Goal: Information Seeking & Learning: Learn about a topic

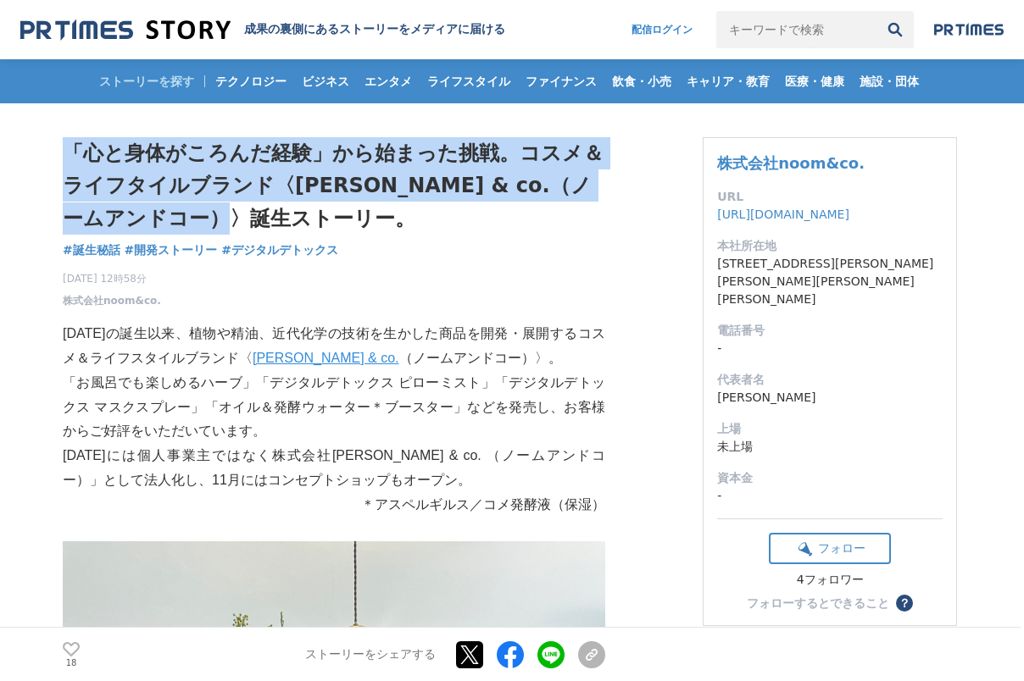
drag, startPoint x: 71, startPoint y: 152, endPoint x: 252, endPoint y: 221, distance: 193.4
click at [252, 221] on h1 "「心と身体がころんだ経験」から始まった挑戦。コスメ＆ライフタイルブランド〈[PERSON_NAME] & co.（ノームアンドコー）〉誕生ストーリー。" at bounding box center [334, 185] width 542 height 97
copy h1 "「心と身体がころんだ経験」から始まった挑戦。コスメ＆ライフタイルブランド〈[PERSON_NAME] & co.（ノームアンドコー）〉誕生ストーリー。"
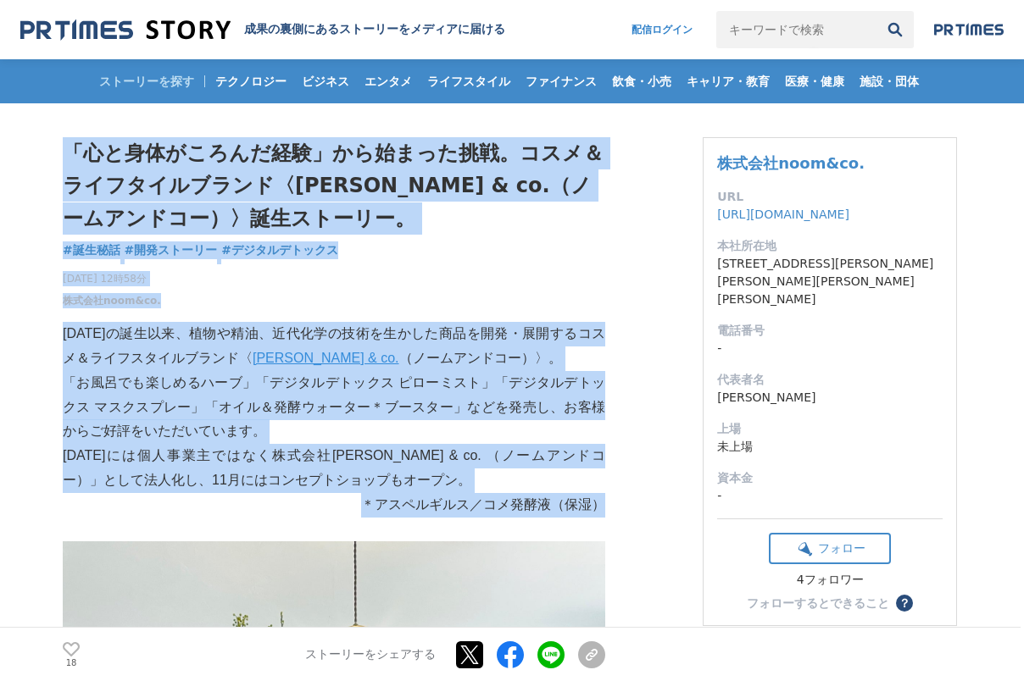
drag, startPoint x: 62, startPoint y: 332, endPoint x: 583, endPoint y: 505, distance: 549.1
click at [566, 475] on p "[DATE]には個人事業主ではなく株式会社[PERSON_NAME] & co. （ノームアンドコー）」として法人化し、11月にはコンセプトショップもオープン。" at bounding box center [334, 468] width 542 height 49
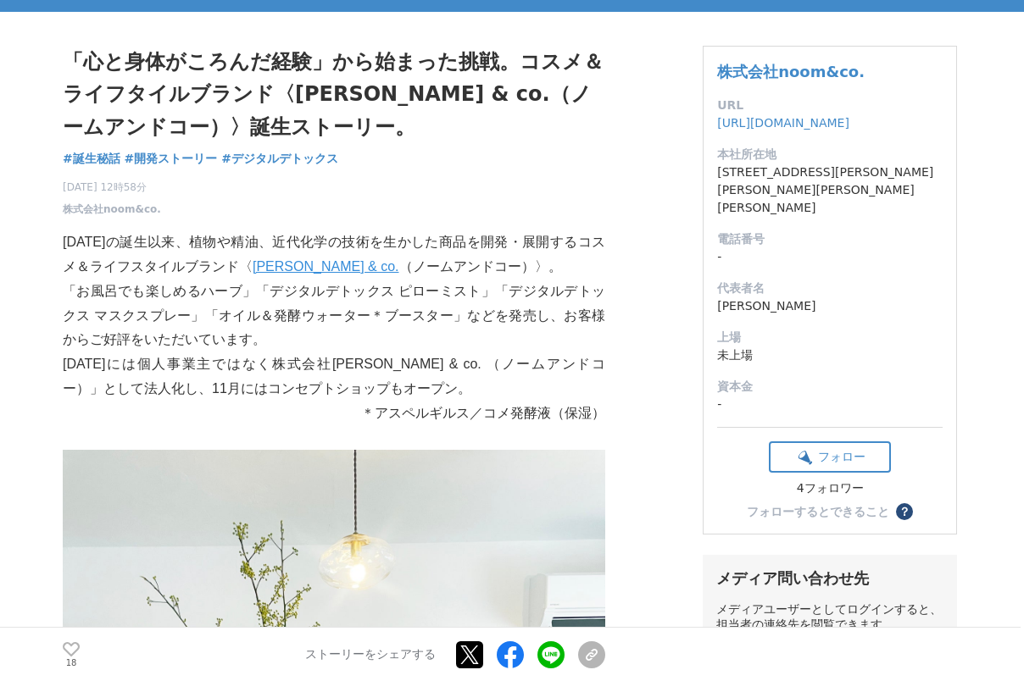
scroll to position [113, 0]
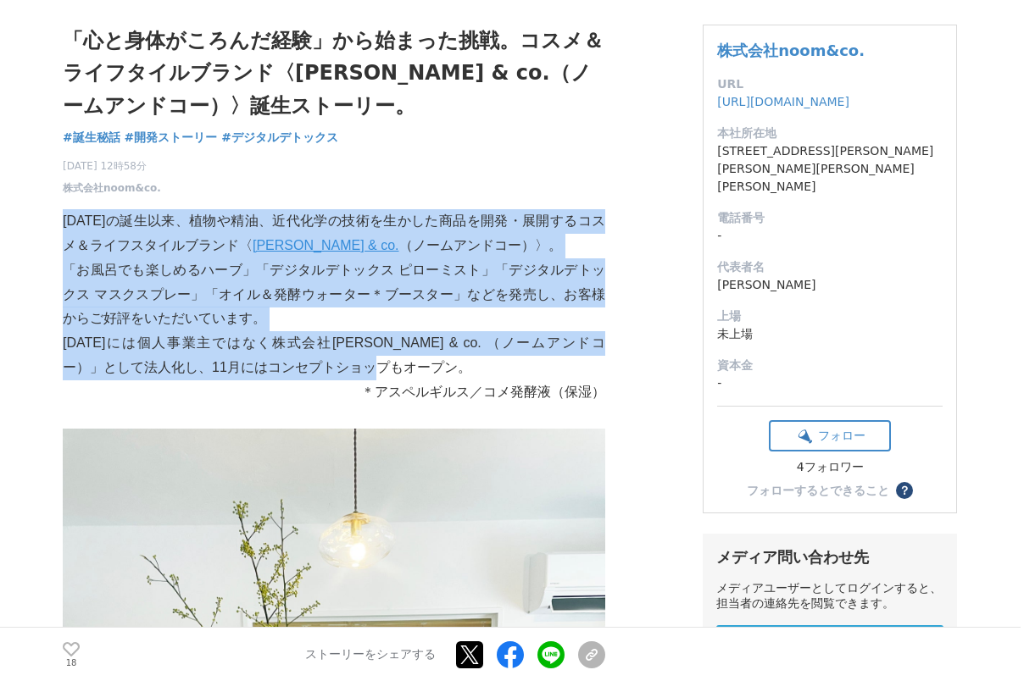
drag, startPoint x: 64, startPoint y: 217, endPoint x: 481, endPoint y: 361, distance: 442.0
copy div "[DATE]の誕生以来、植物や精油、近代化学の技術を生かした商品を開発・展開するコスメ＆ライフスタイルブランド〈 [PERSON_NAME] & co. （ノ…"
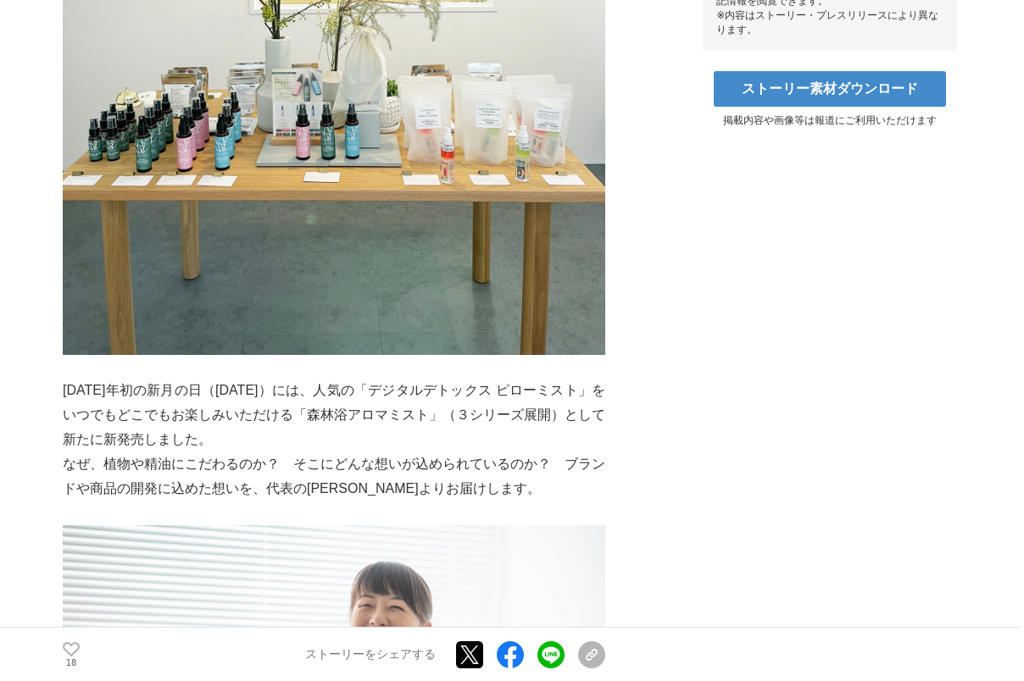
scroll to position [920, 0]
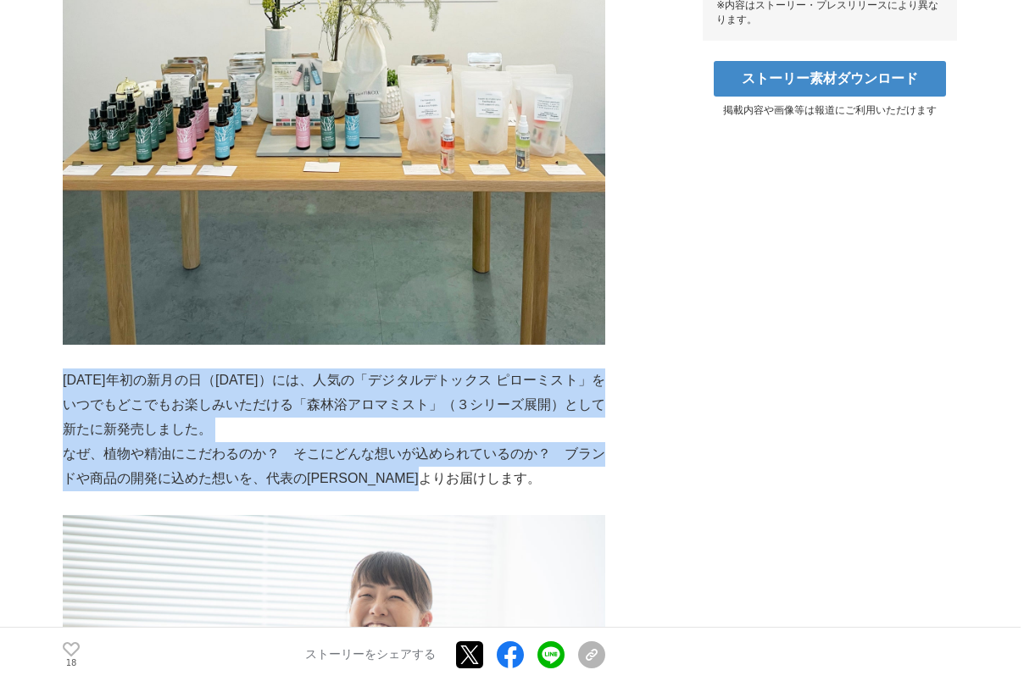
drag, startPoint x: 64, startPoint y: 375, endPoint x: 569, endPoint y: 464, distance: 513.0
copy div "[DATE]年初の新月の日（[DATE]）には、人気の「デジタルデトックス ピローミスト」をいつでもどこでもお楽しみいただける「森林浴アロマミスト」（３シリー…"
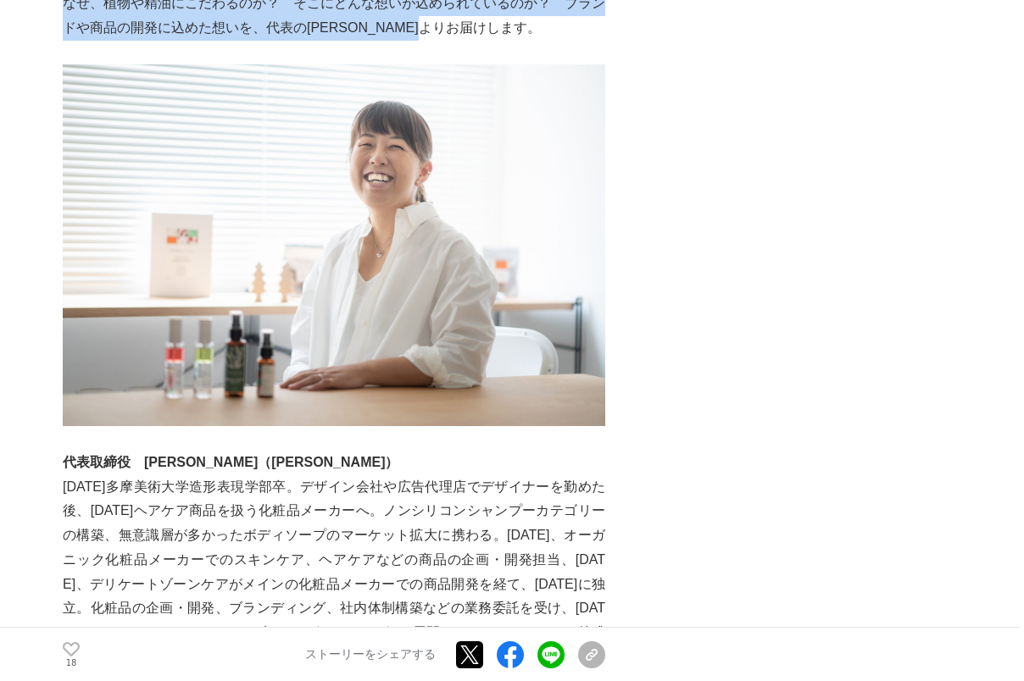
scroll to position [1373, 0]
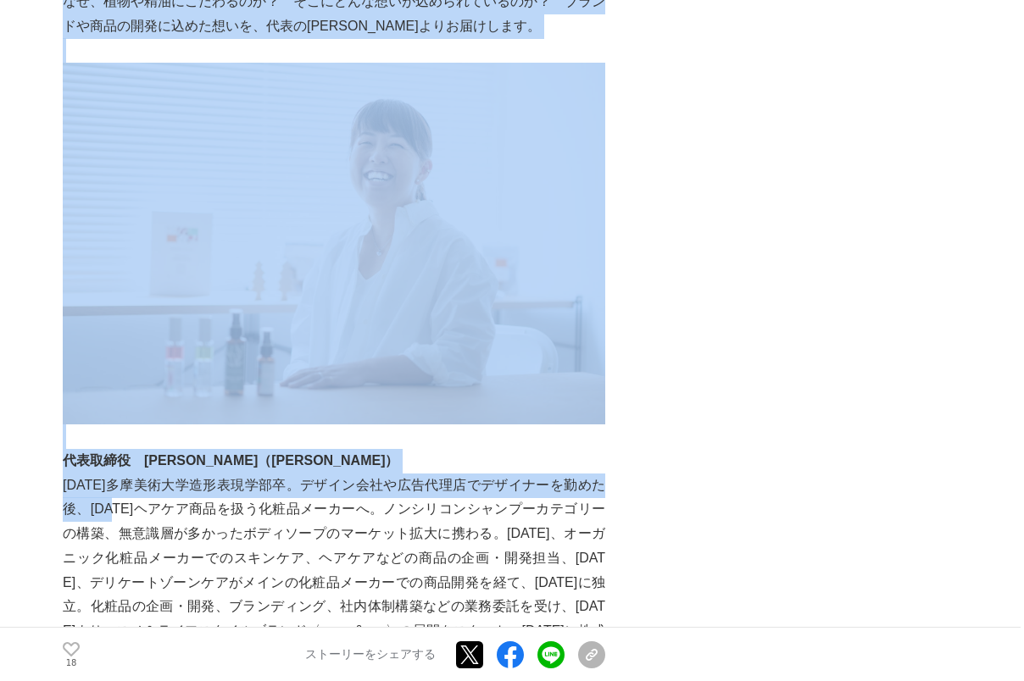
drag, startPoint x: 60, startPoint y: 446, endPoint x: 125, endPoint y: 486, distance: 75.7
click at [125, 486] on p "[DATE]多摩美術大学造形表現学部卒。デザイン会社や広告代理店でデザイナーを勤めた後、[DATE]ヘアケア商品を扱う化粧品メーカーへ。ノンシリコンシャンプー…" at bounding box center [334, 571] width 542 height 195
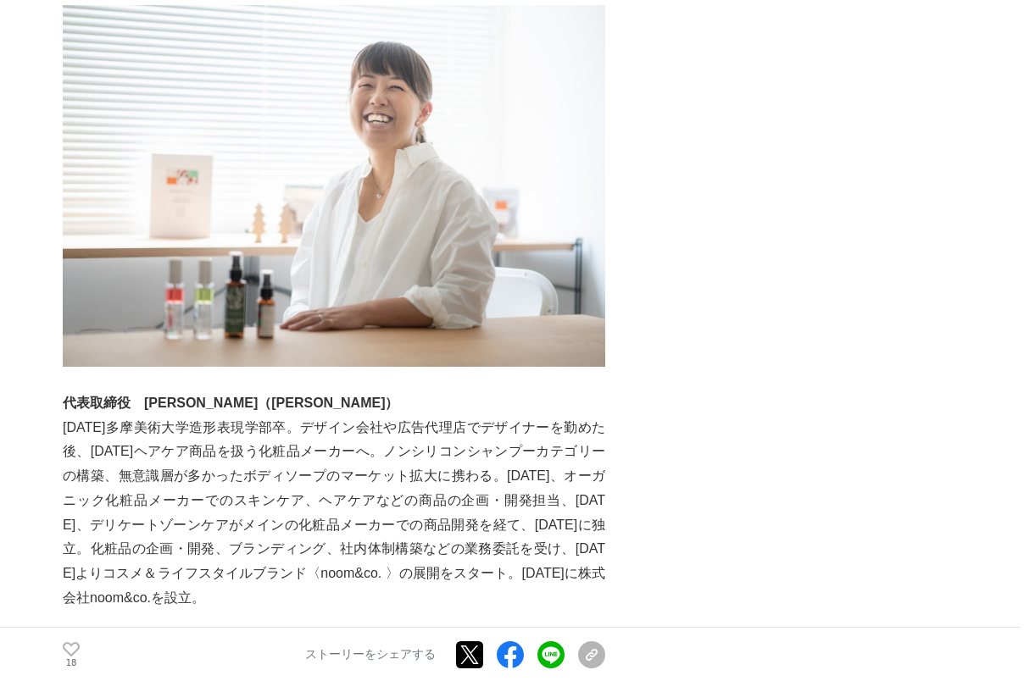
scroll to position [1433, 0]
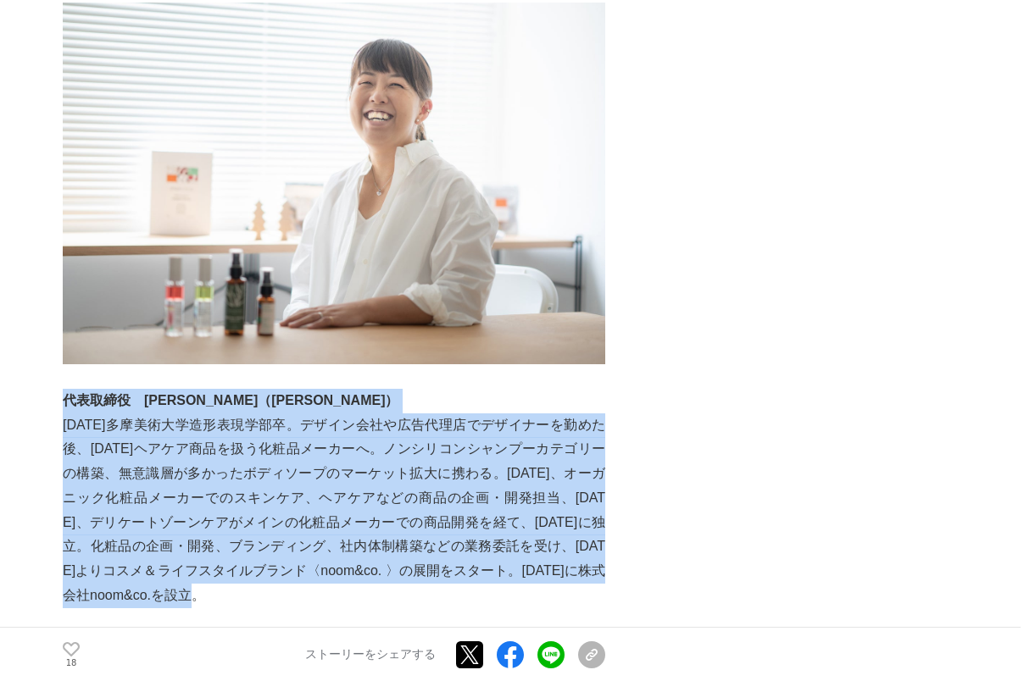
drag, startPoint x: 297, startPoint y: 580, endPoint x: 68, endPoint y: 381, distance: 303.4
copy div "代表取締役　[PERSON_NAME]（ナイトウ ミキ） [DATE]多摩美術大学造形表現学部卒。デザイン会社や広告代理店でデザイナーを勤めた後、[DATE]…"
drag, startPoint x: 1021, startPoint y: 425, endPoint x: 200, endPoint y: 447, distance: 821.5
click at [200, 447] on p "[DATE]多摩美術大学造形表現学部卒。デザイン会社や広告代理店でデザイナーを勤めた後、[DATE]ヘアケア商品を扱う化粧品メーカーへ。ノンシリコンシャンプー…" at bounding box center [334, 511] width 542 height 195
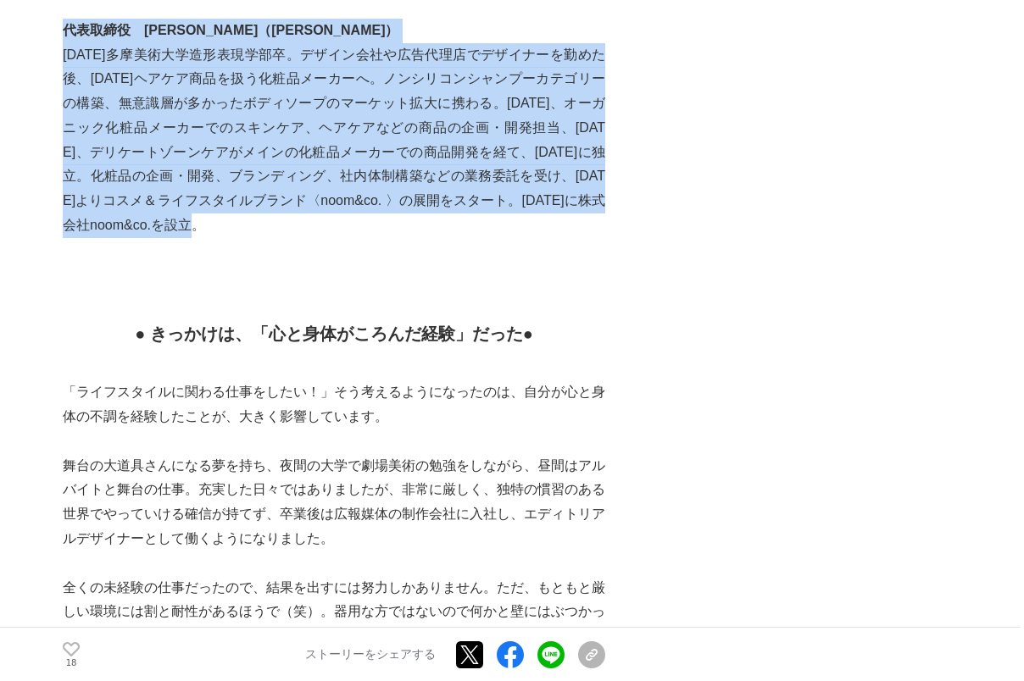
scroll to position [1808, 0]
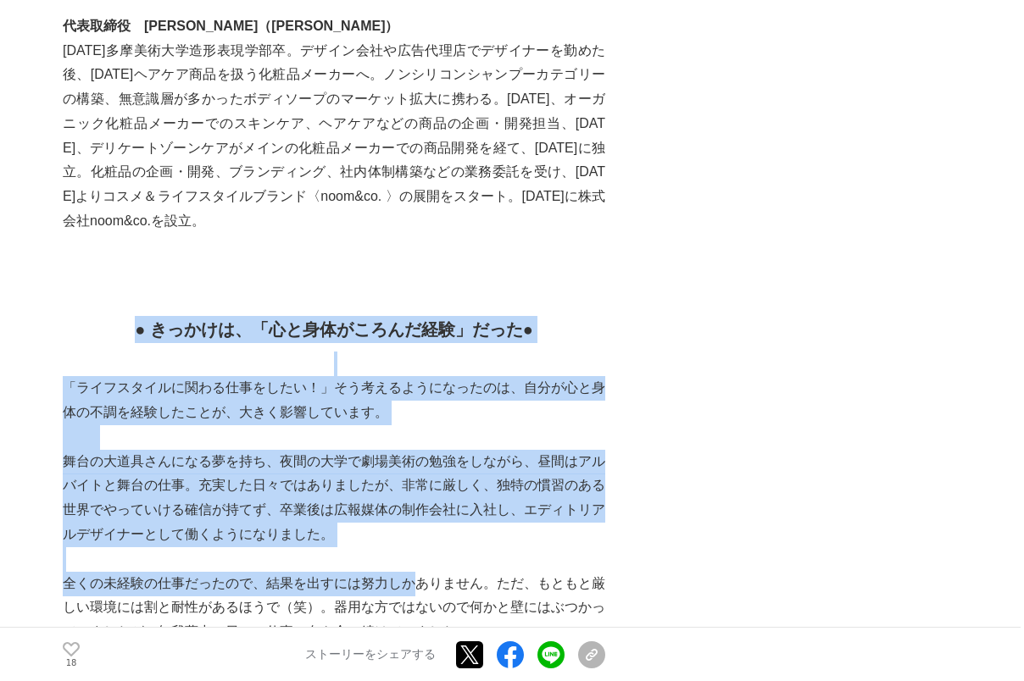
drag, startPoint x: 111, startPoint y: 310, endPoint x: 414, endPoint y: 554, distance: 388.7
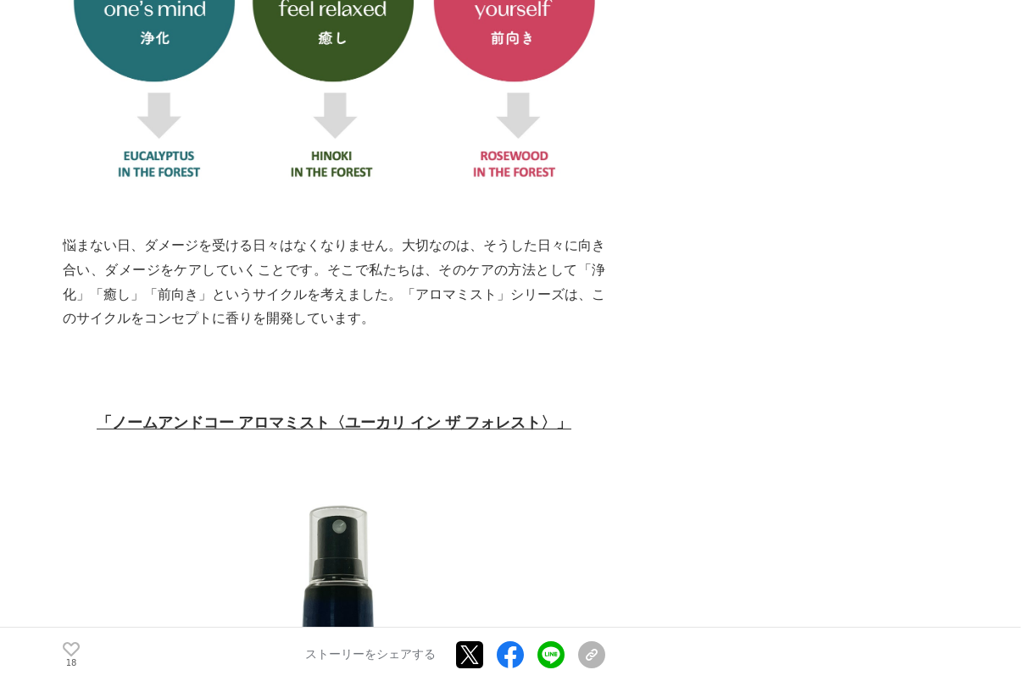
scroll to position [9984, 0]
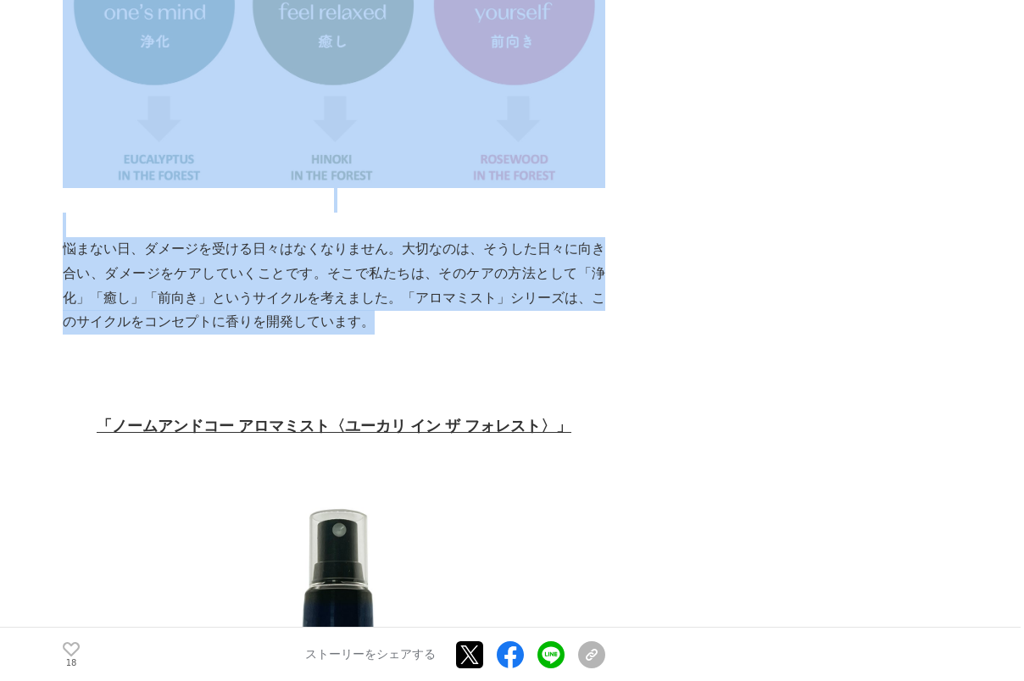
click at [377, 237] on p "悩まない日、ダメージを受ける日々はなくなりません。大切なのは、そうした日々に向き合い、ダメージをケアしていくことです。そこで私たちは、そのケアの方法として「浄…" at bounding box center [334, 285] width 542 height 97
copy div "● lorem、「ipsumdolors」ame ● 「consecteturadipis！」elitseddoeius、temporincididuntut…"
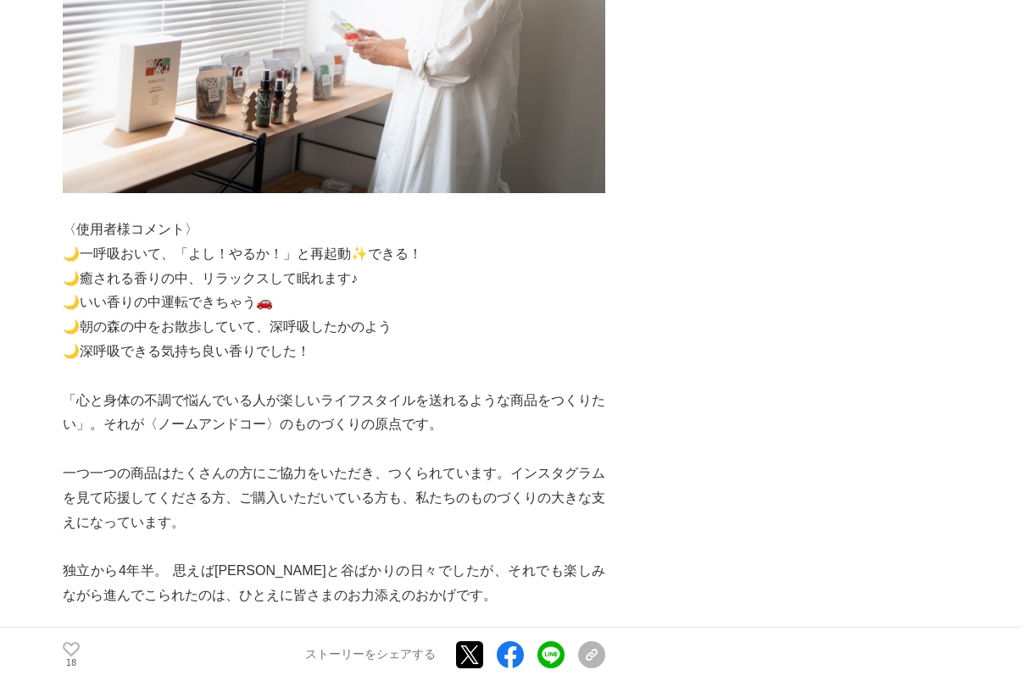
scroll to position [13264, 0]
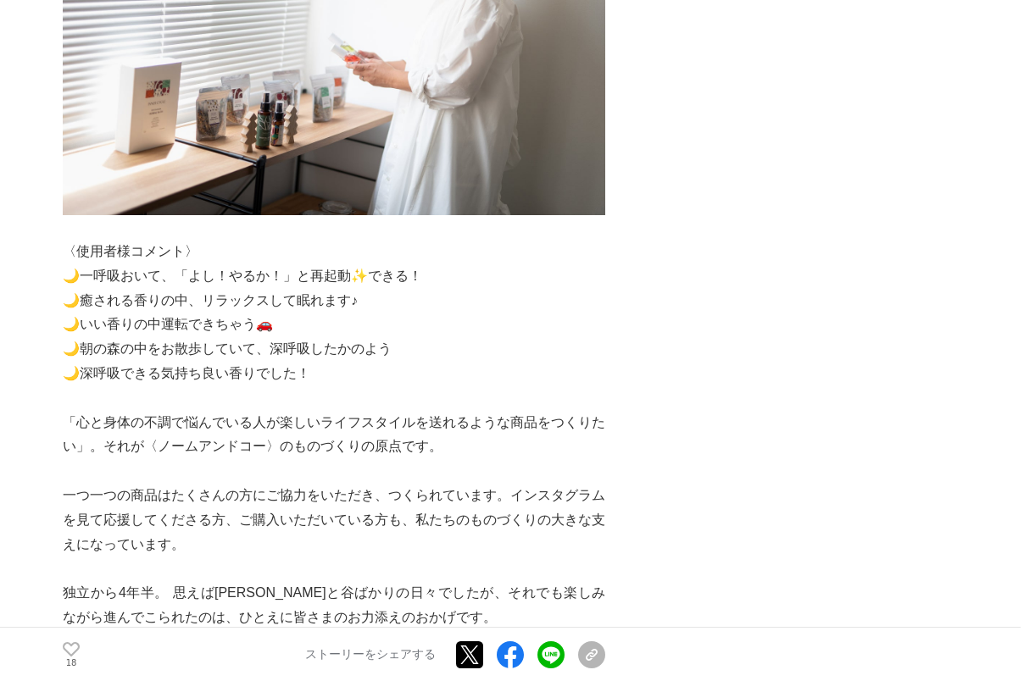
copy div "● lorem、「ipsumdolors」ame ● 「consecteturadipis！」elitseddoeius、temporincididuntut…"
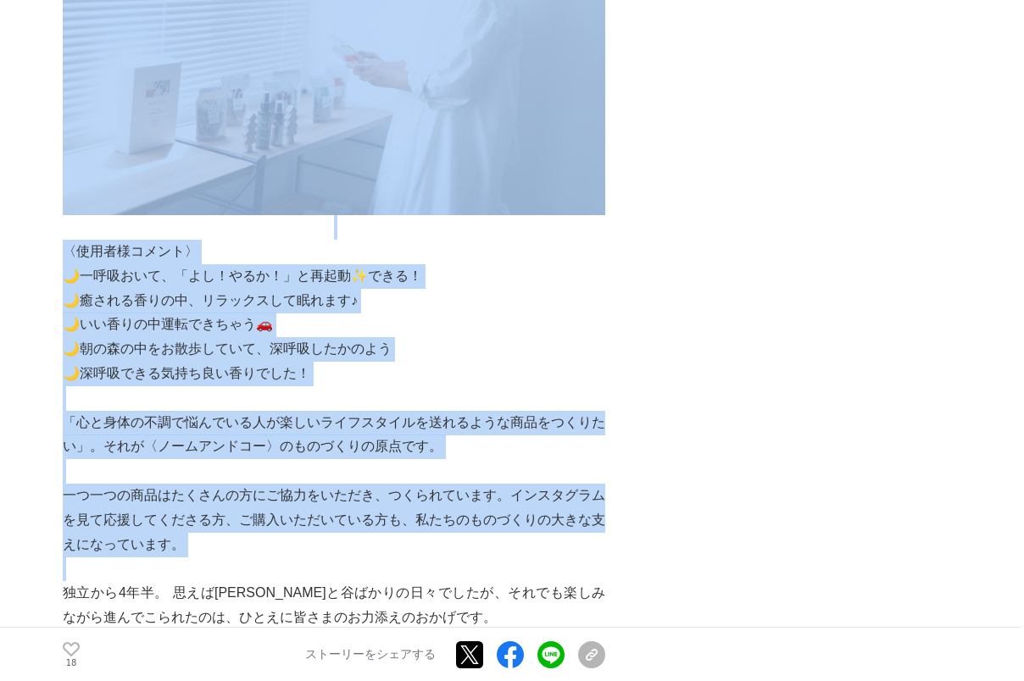
drag, startPoint x: 61, startPoint y: 95, endPoint x: 369, endPoint y: 413, distance: 442.3
click at [367, 557] on p at bounding box center [334, 569] width 542 height 25
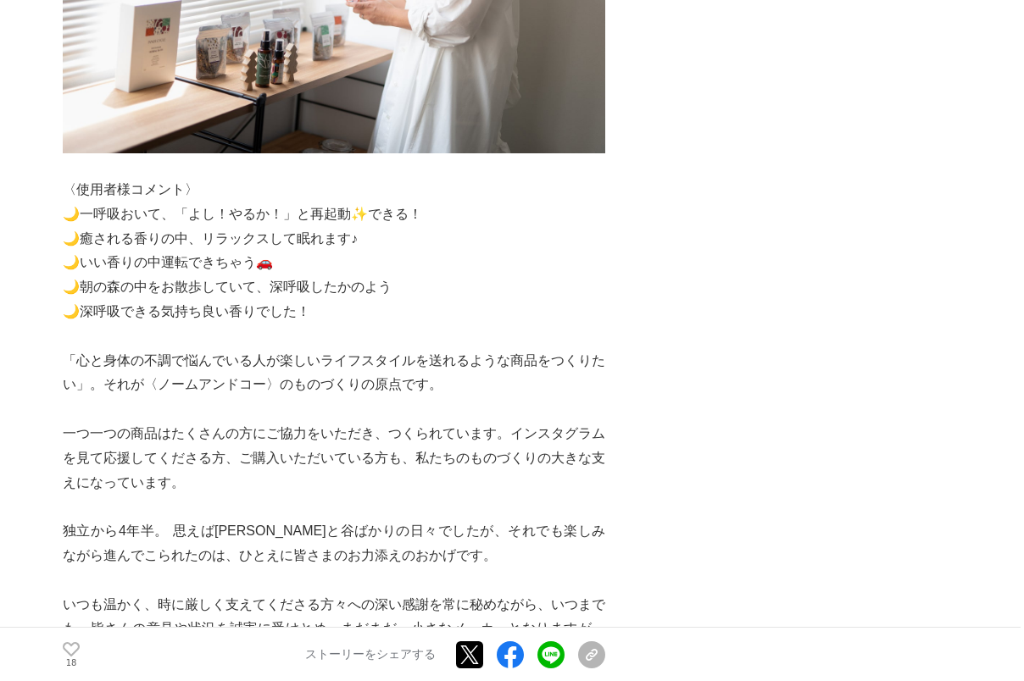
scroll to position [13302, 0]
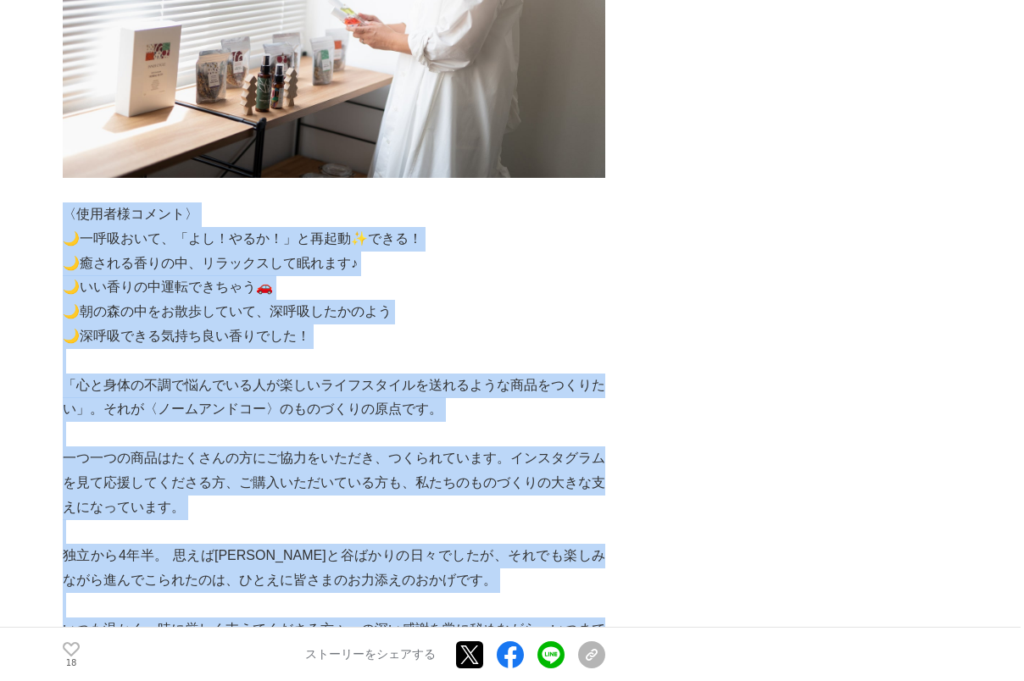
drag, startPoint x: 138, startPoint y: 531, endPoint x: 66, endPoint y: 66, distance: 470.0
copy div "〈loremips〉 🌙dolors、「am！con！」adip✨eli！ 🌙seddoeiu、temporincid♪ 🌙utlaboreetdol🚗 🌙m…"
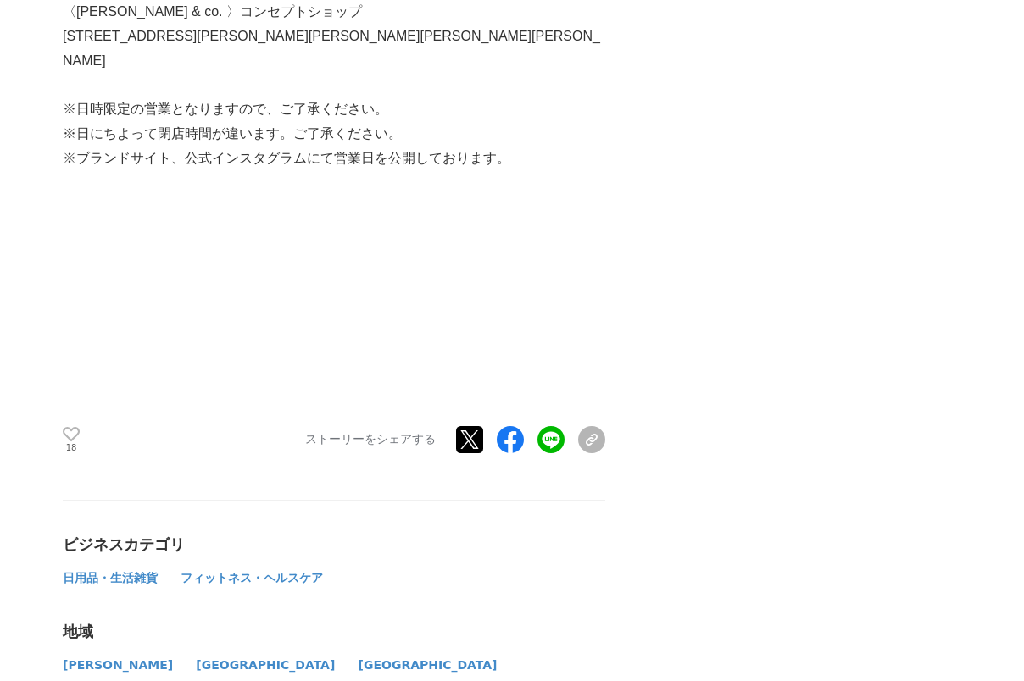
scroll to position [14346, 0]
